Goal: Information Seeking & Learning: Compare options

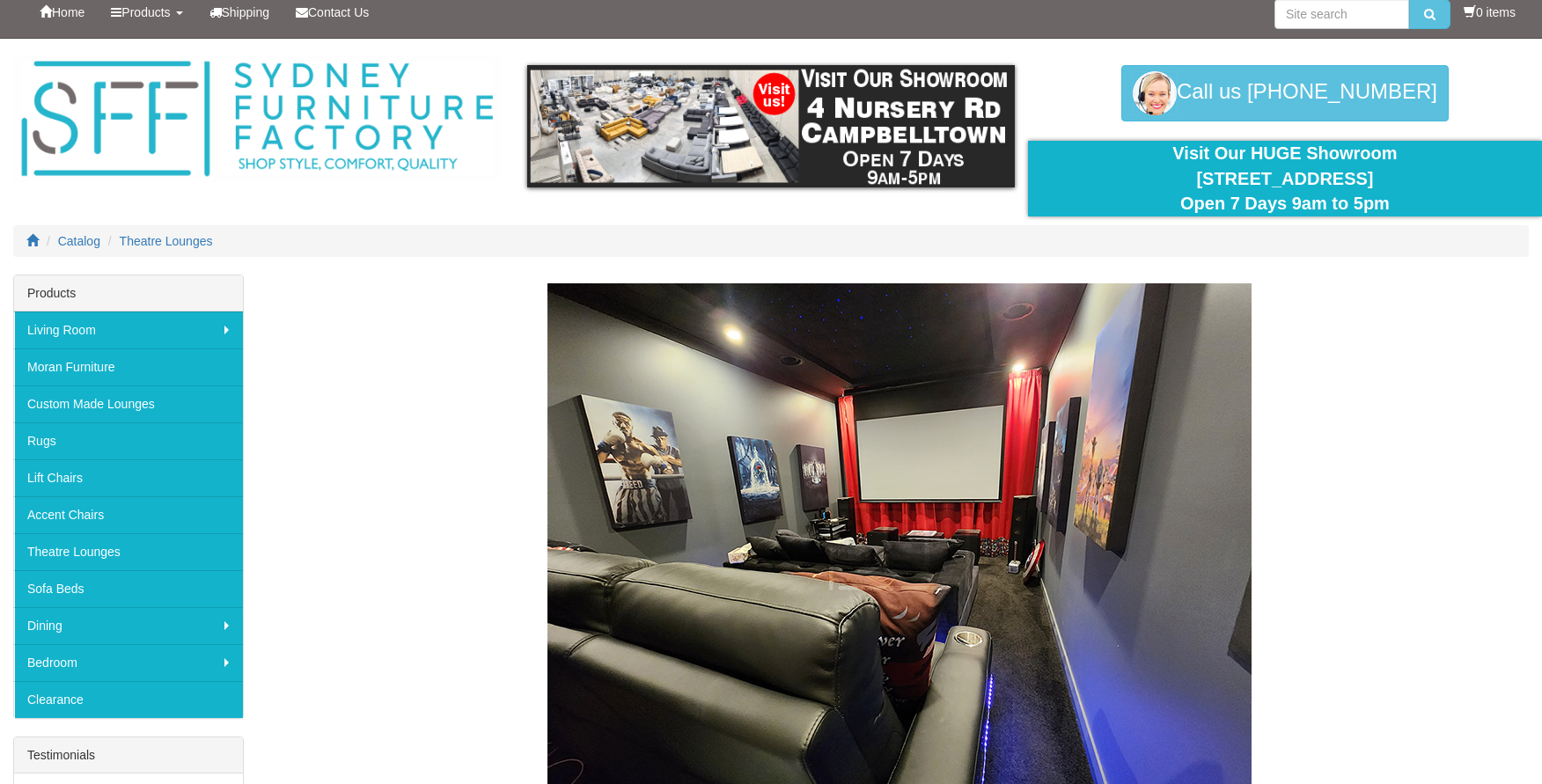
scroll to position [12, 0]
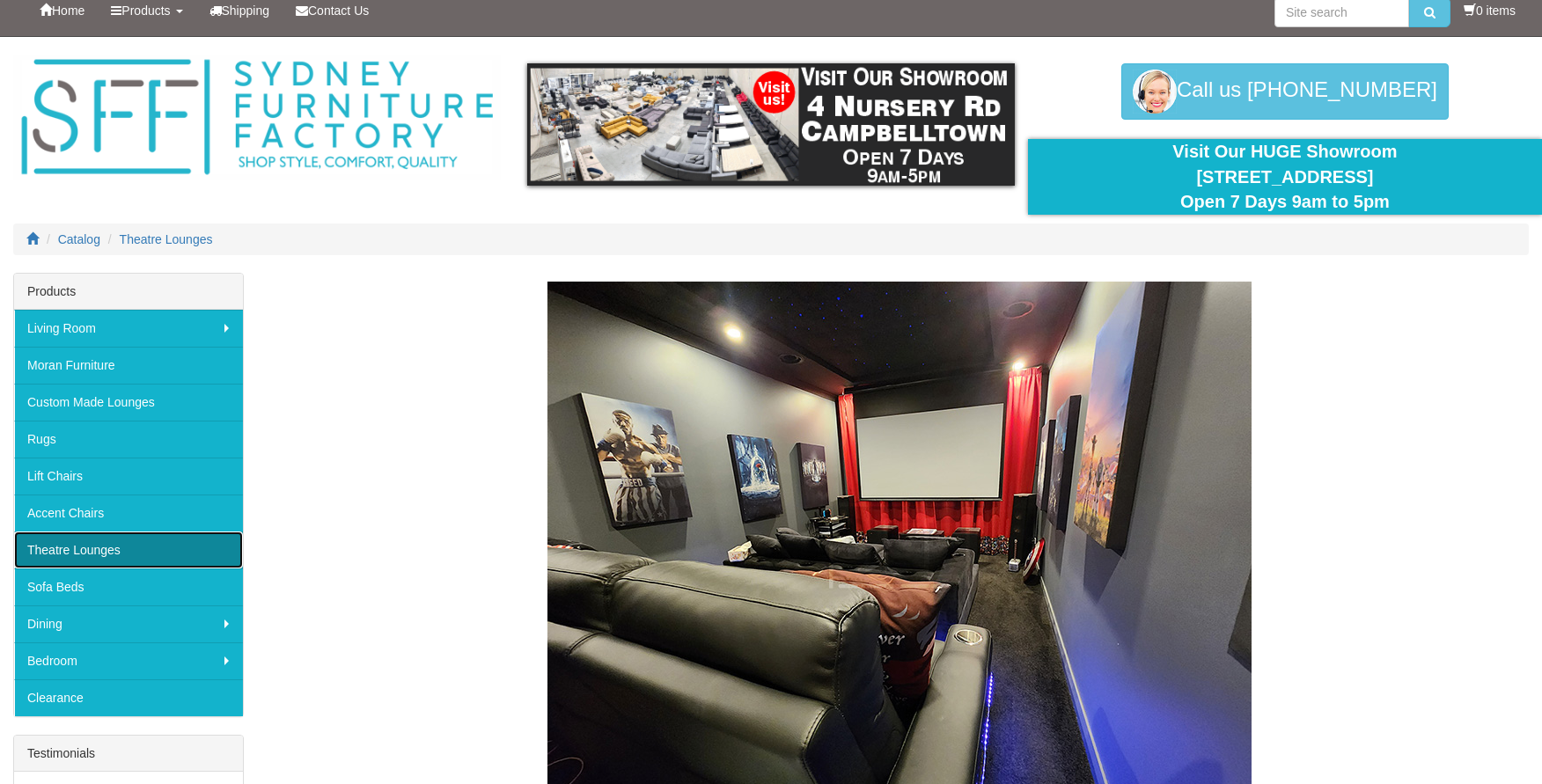
click at [69, 544] on link "Theatre Lounges" at bounding box center [128, 549] width 229 height 37
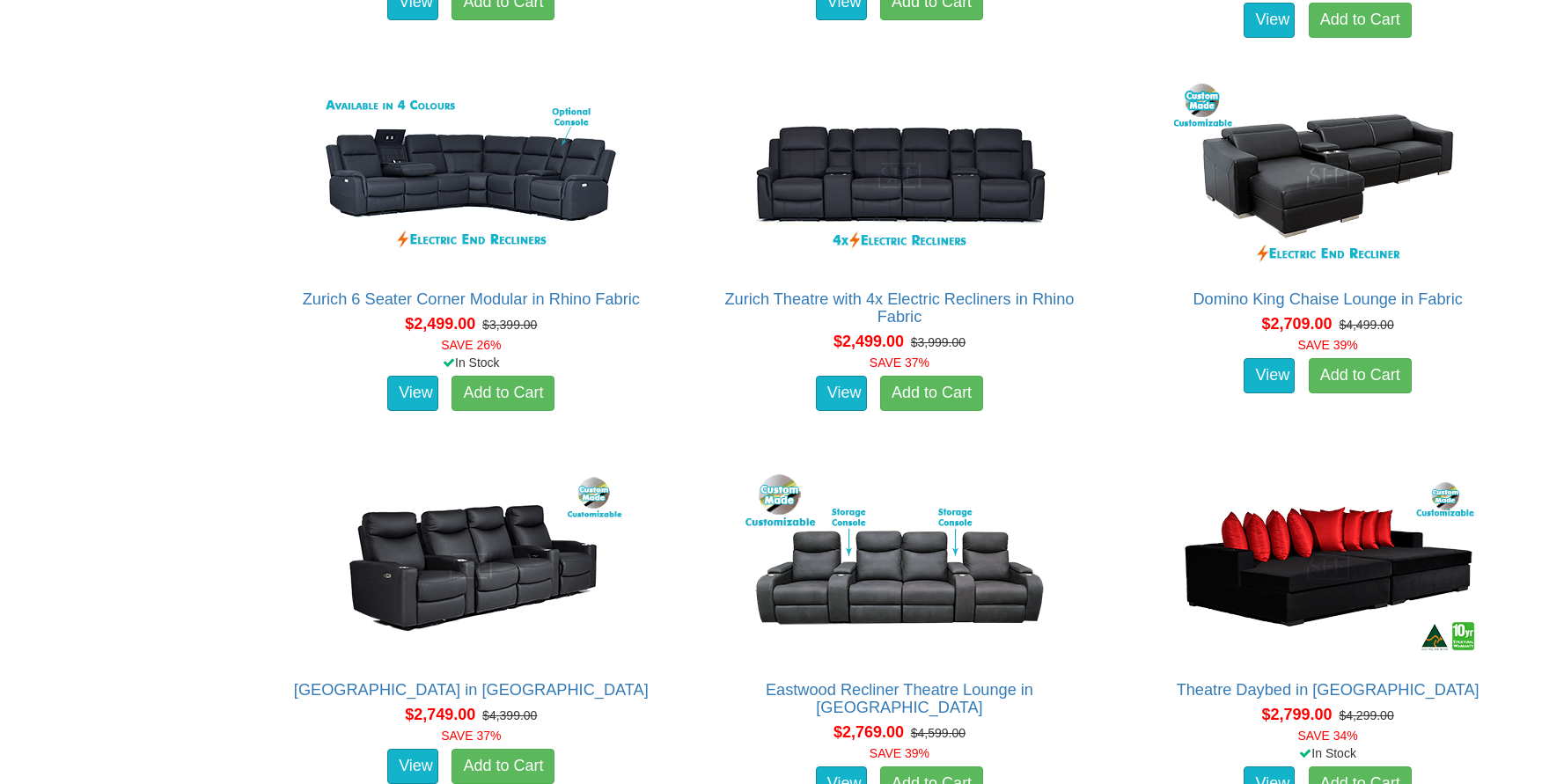
scroll to position [1928, 0]
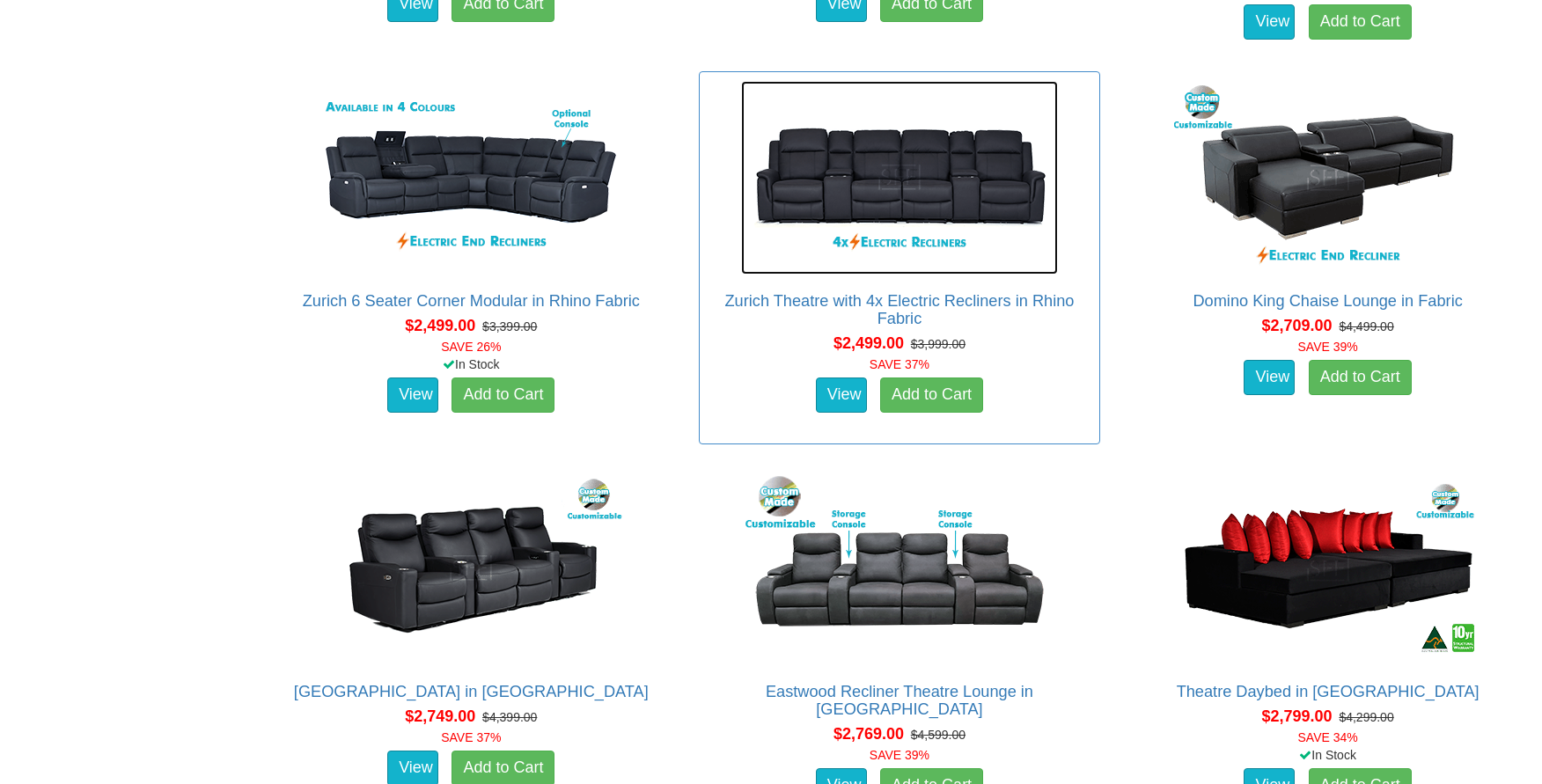
click at [901, 181] on img at bounding box center [899, 177] width 317 height 194
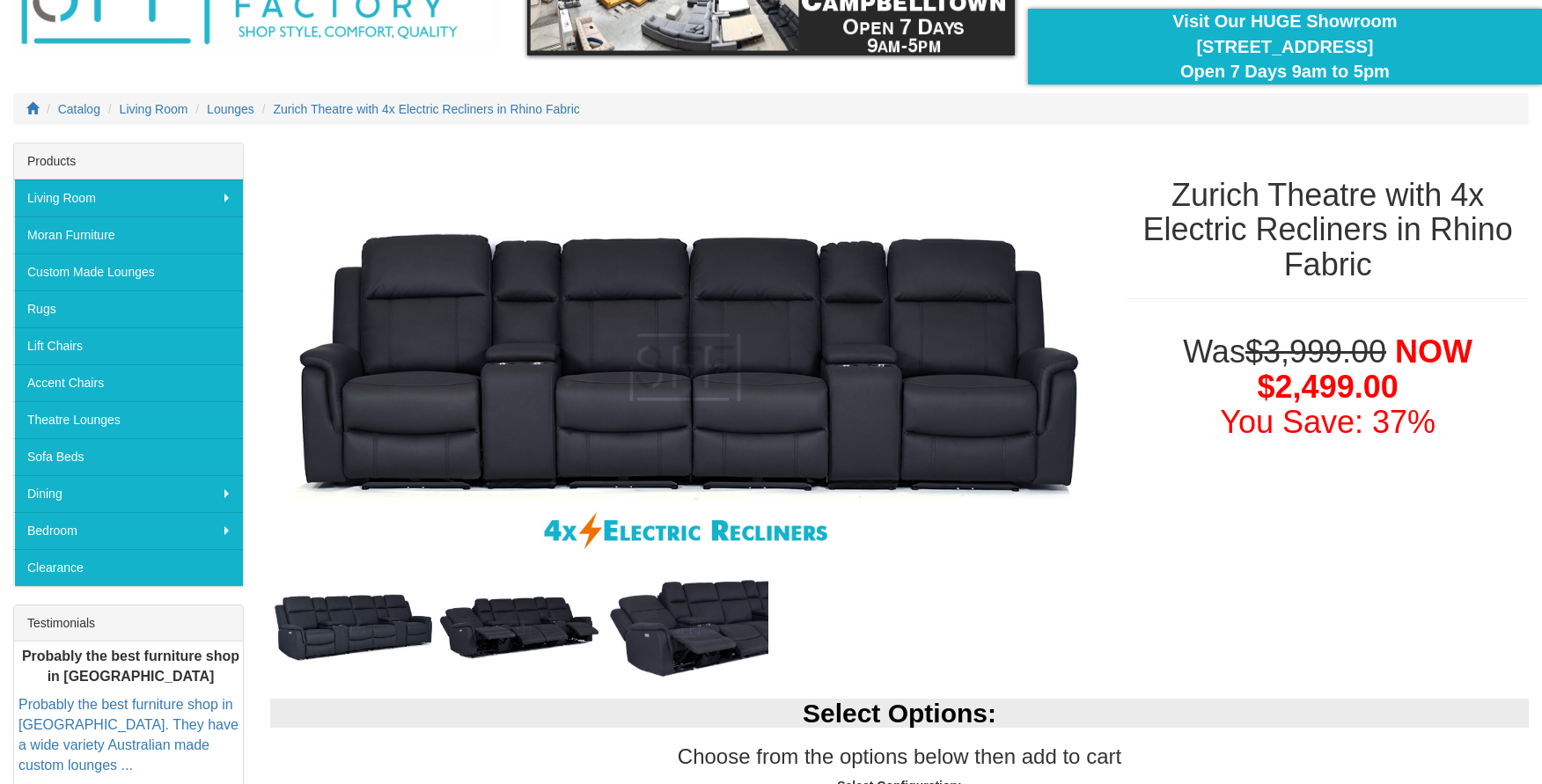
scroll to position [135, 0]
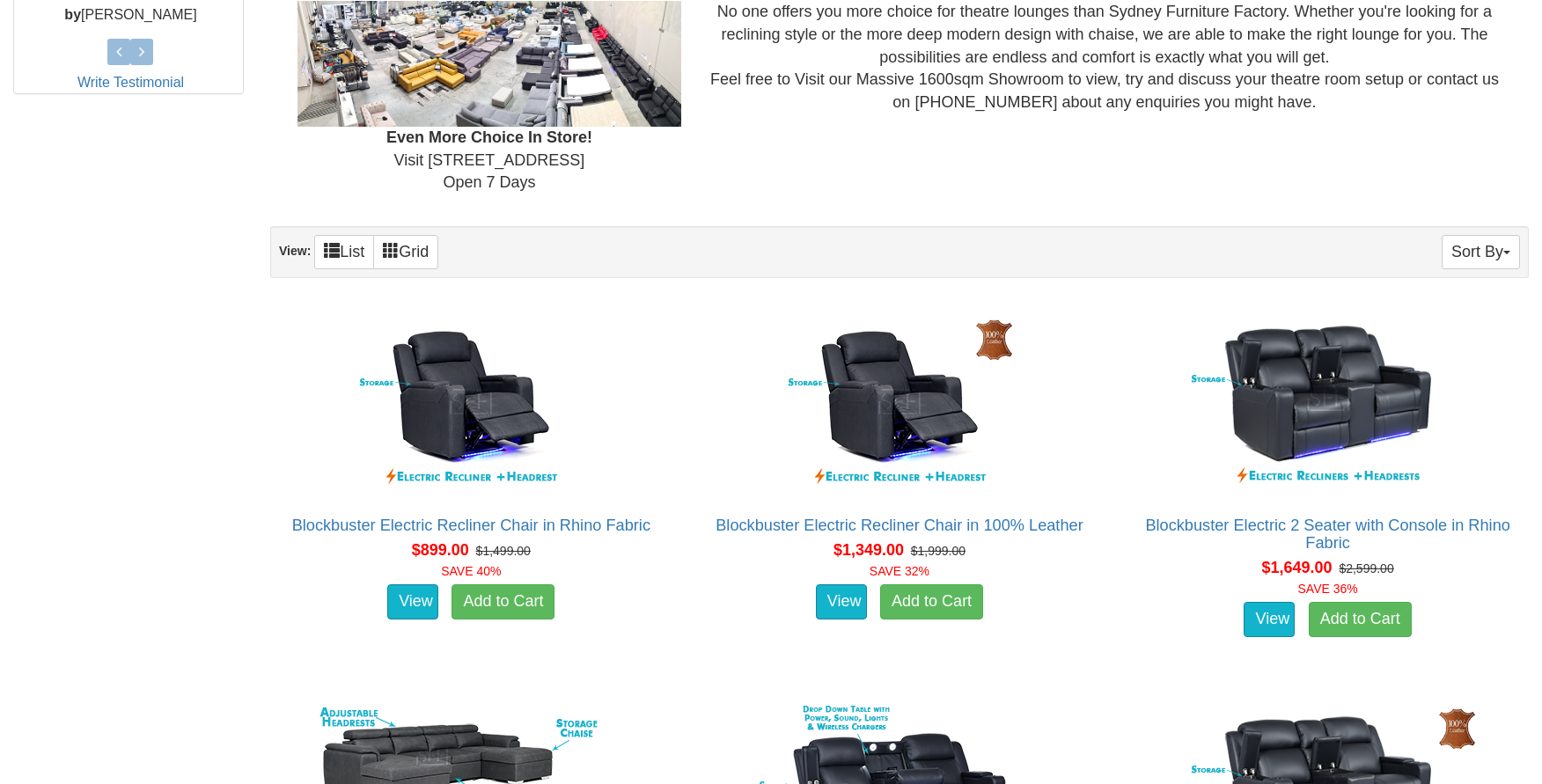
scroll to position [923, 0]
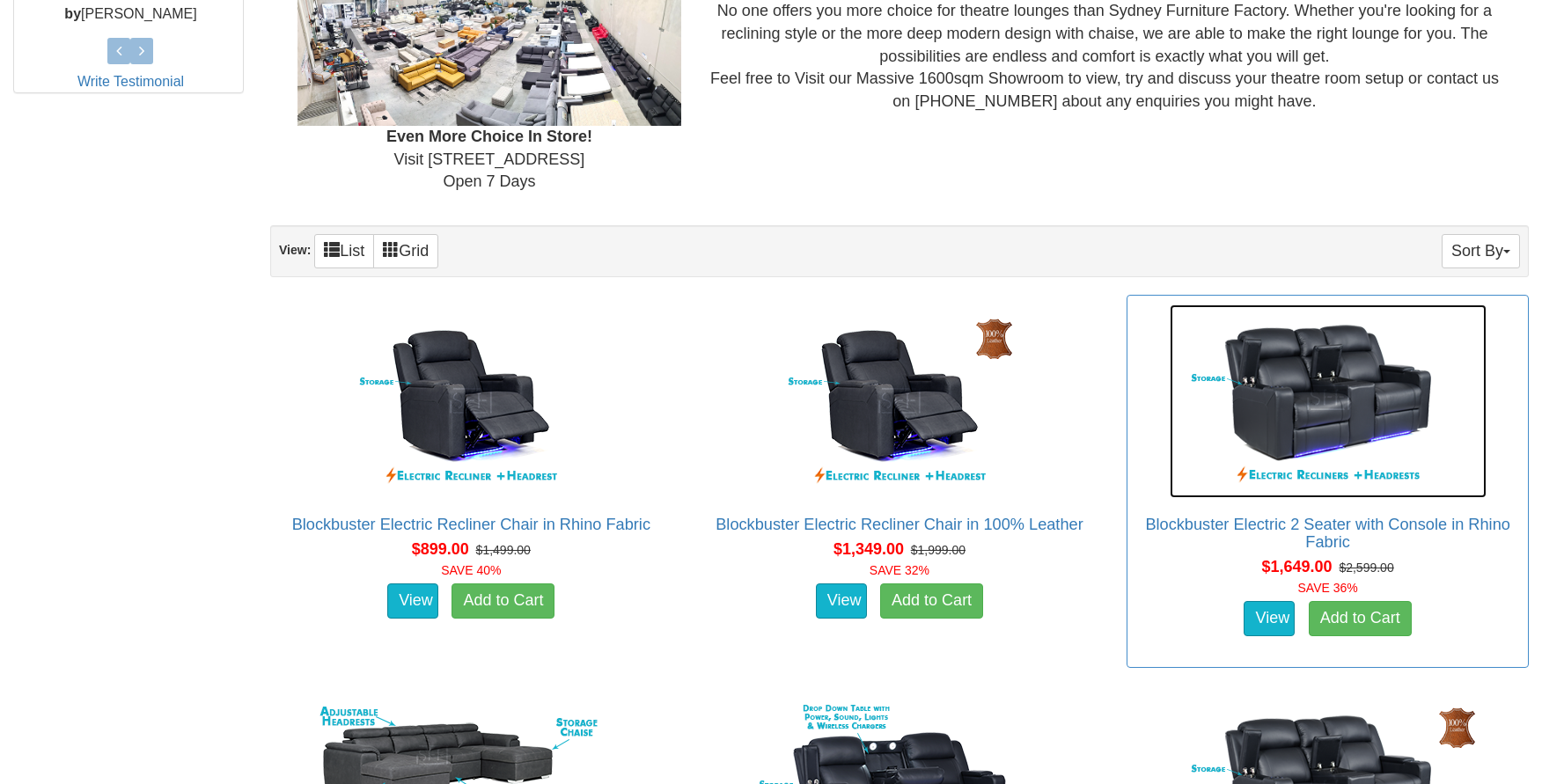
click at [1287, 403] on img at bounding box center [1327, 401] width 317 height 194
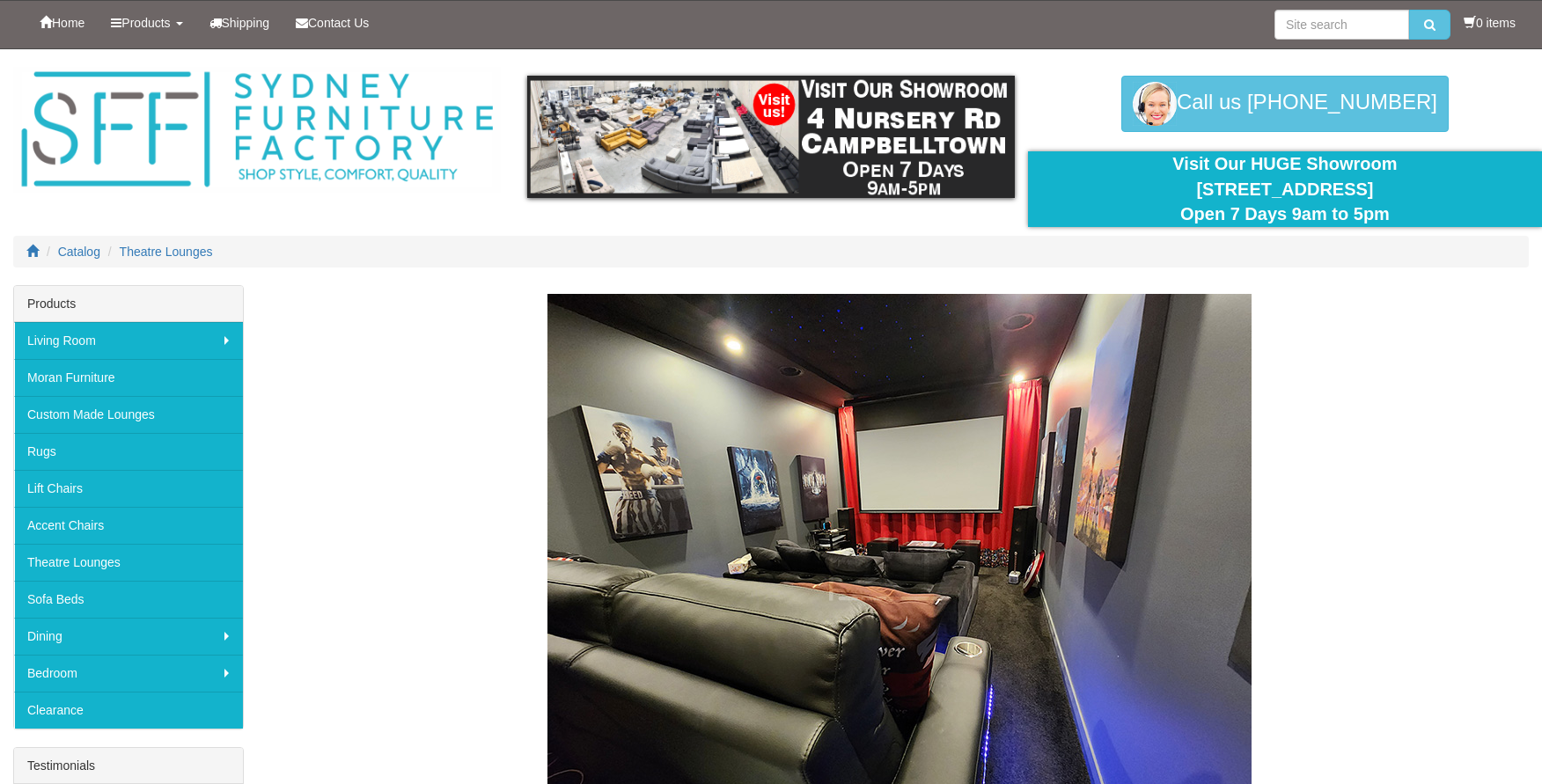
scroll to position [922, 0]
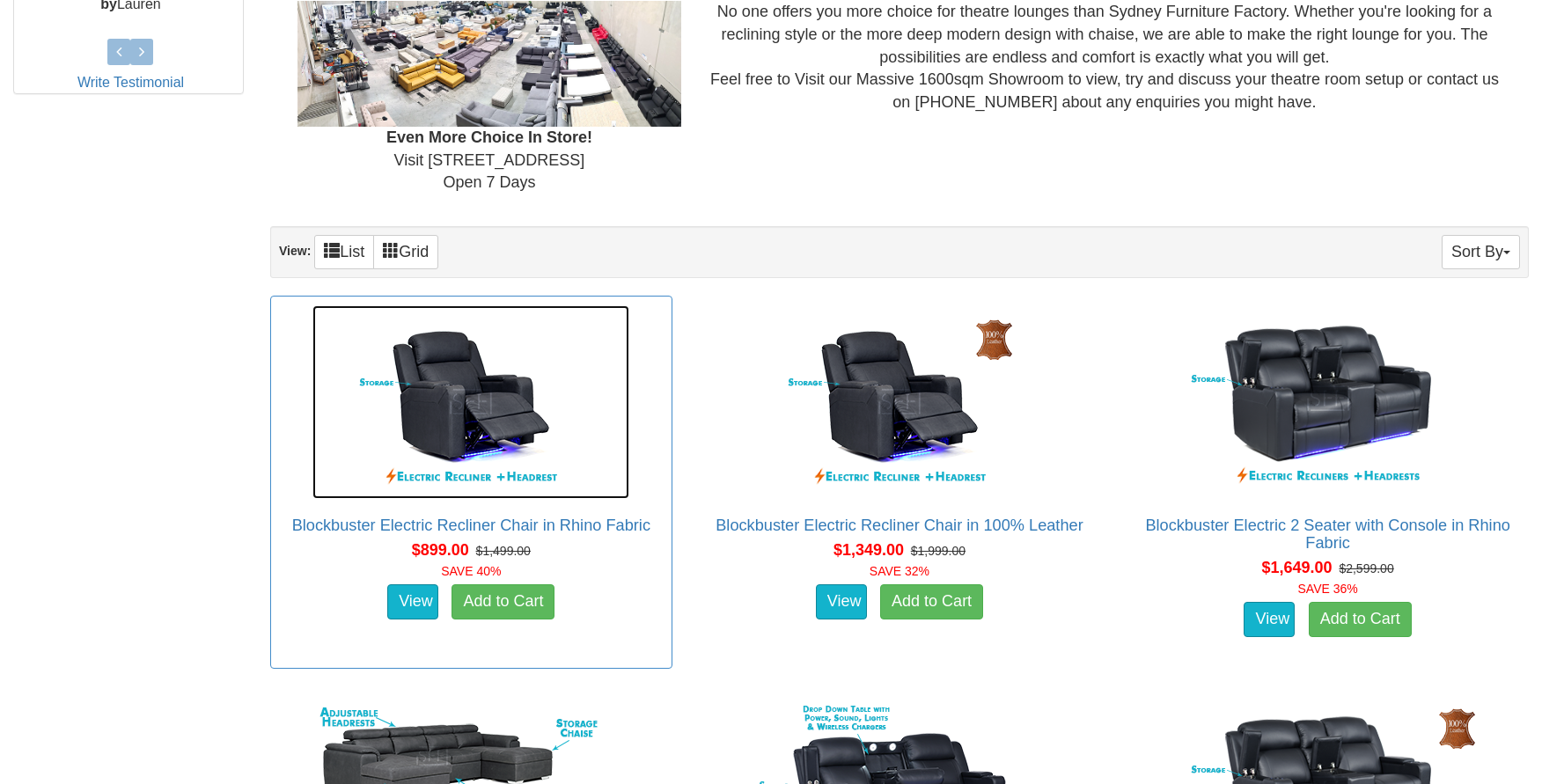
click at [439, 419] on img at bounding box center [470, 402] width 317 height 194
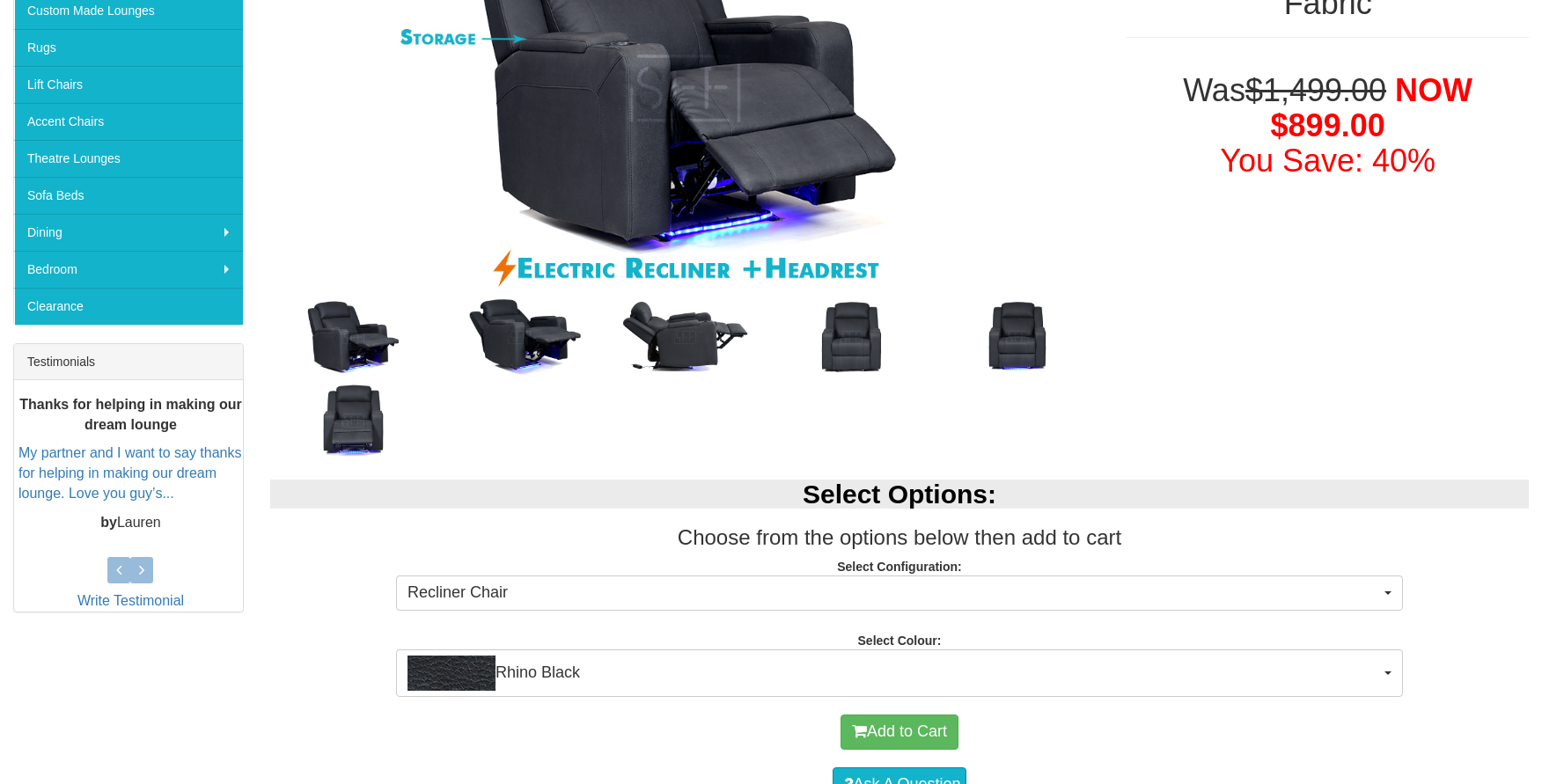
scroll to position [405, 0]
